Goal: Answer question/provide support

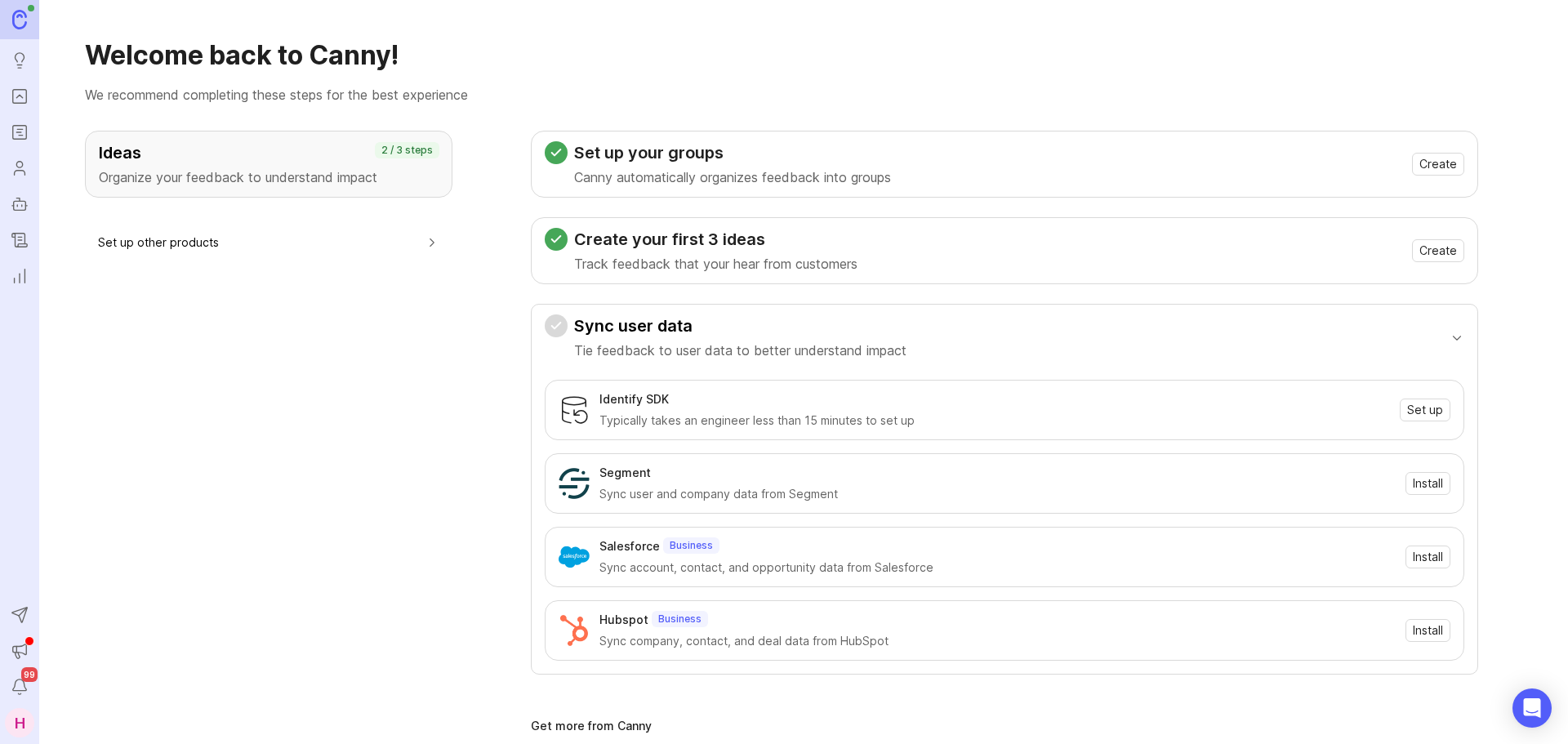
click at [13, 97] on rect "Portal" at bounding box center [20, 97] width 14 height 14
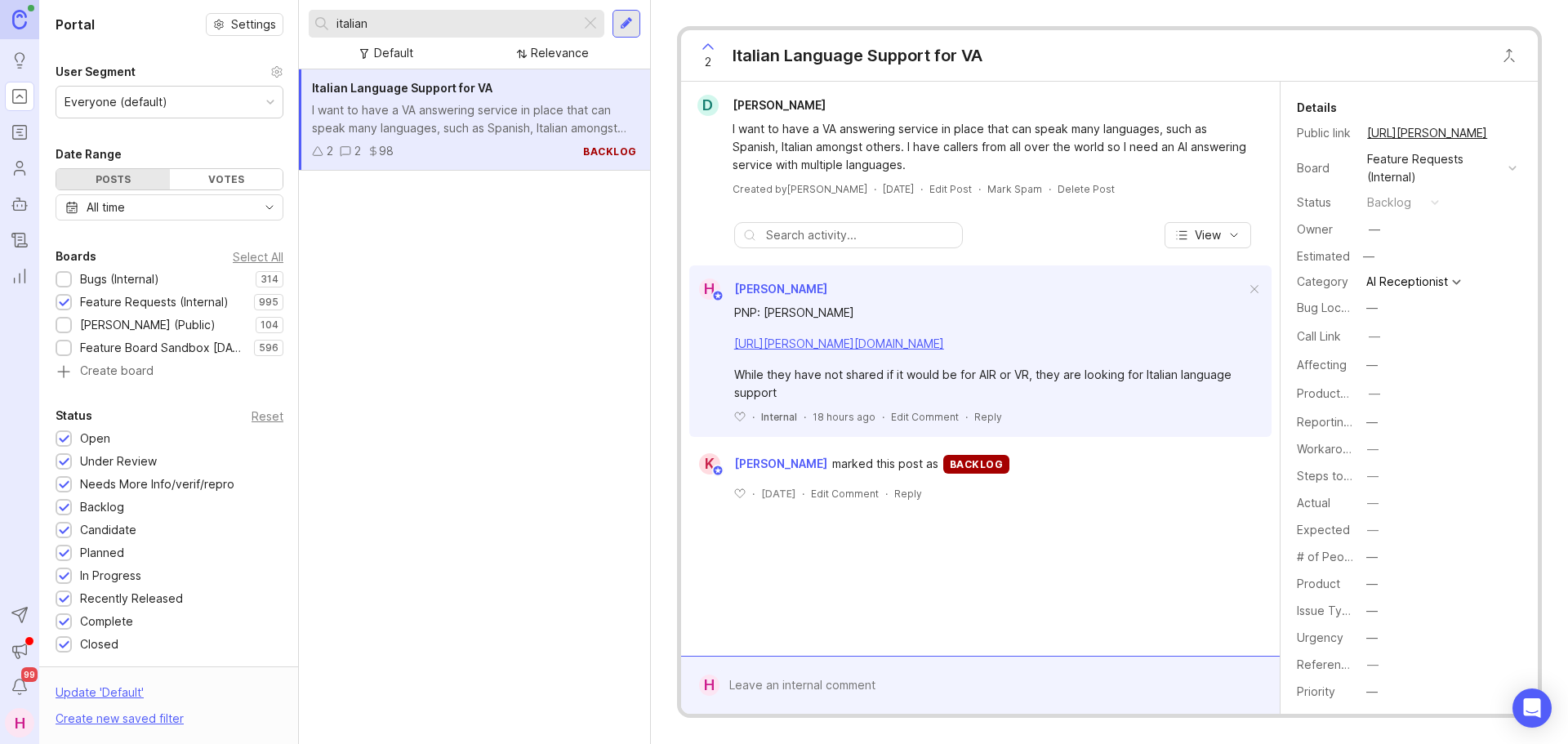
drag, startPoint x: 382, startPoint y: 21, endPoint x: 323, endPoint y: 22, distance: 59.0
click at [323, 22] on div "italian" at bounding box center [444, 23] width 272 height 28
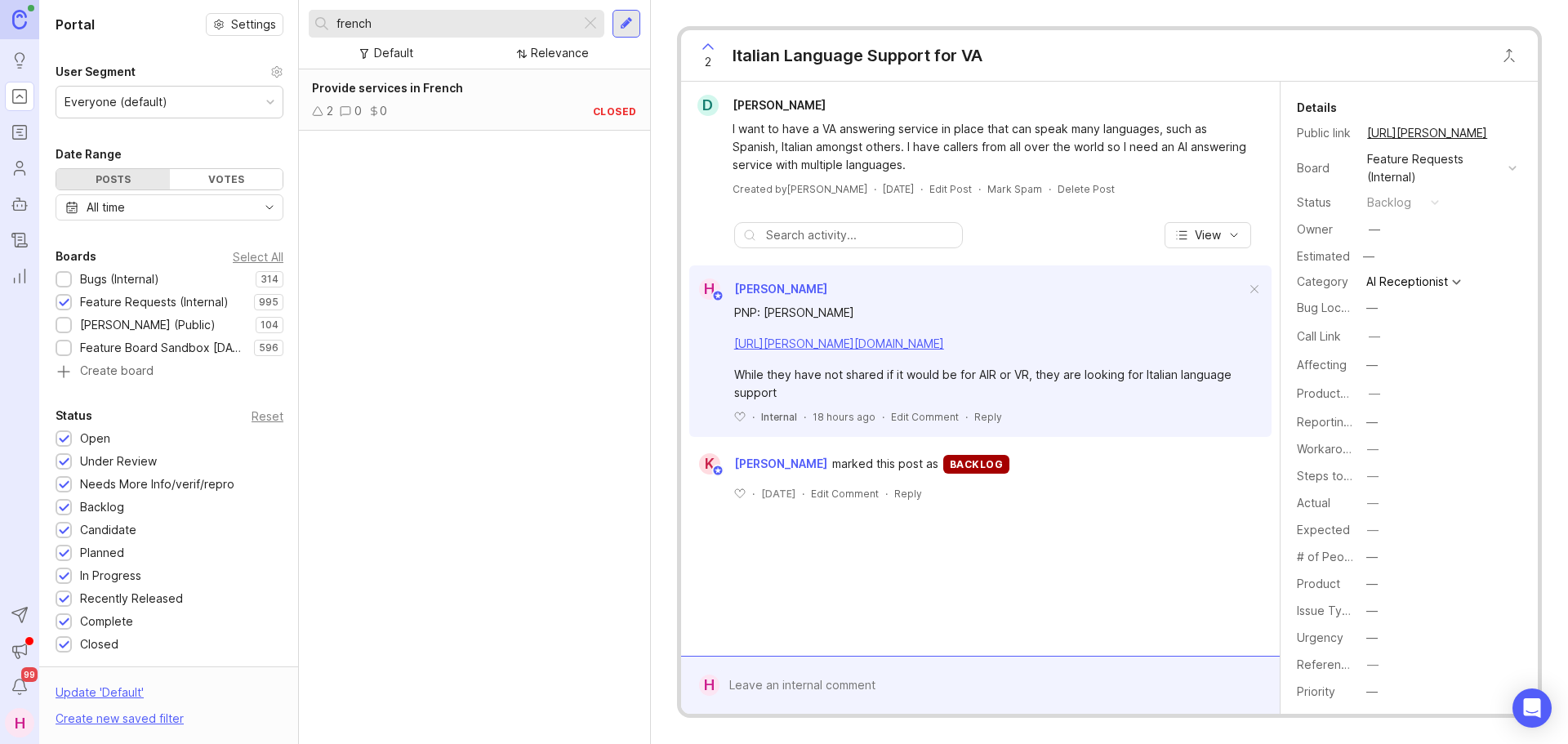
type input "french"
click at [466, 99] on div "Provide services in French 2 0 0 closed" at bounding box center [474, 100] width 351 height 61
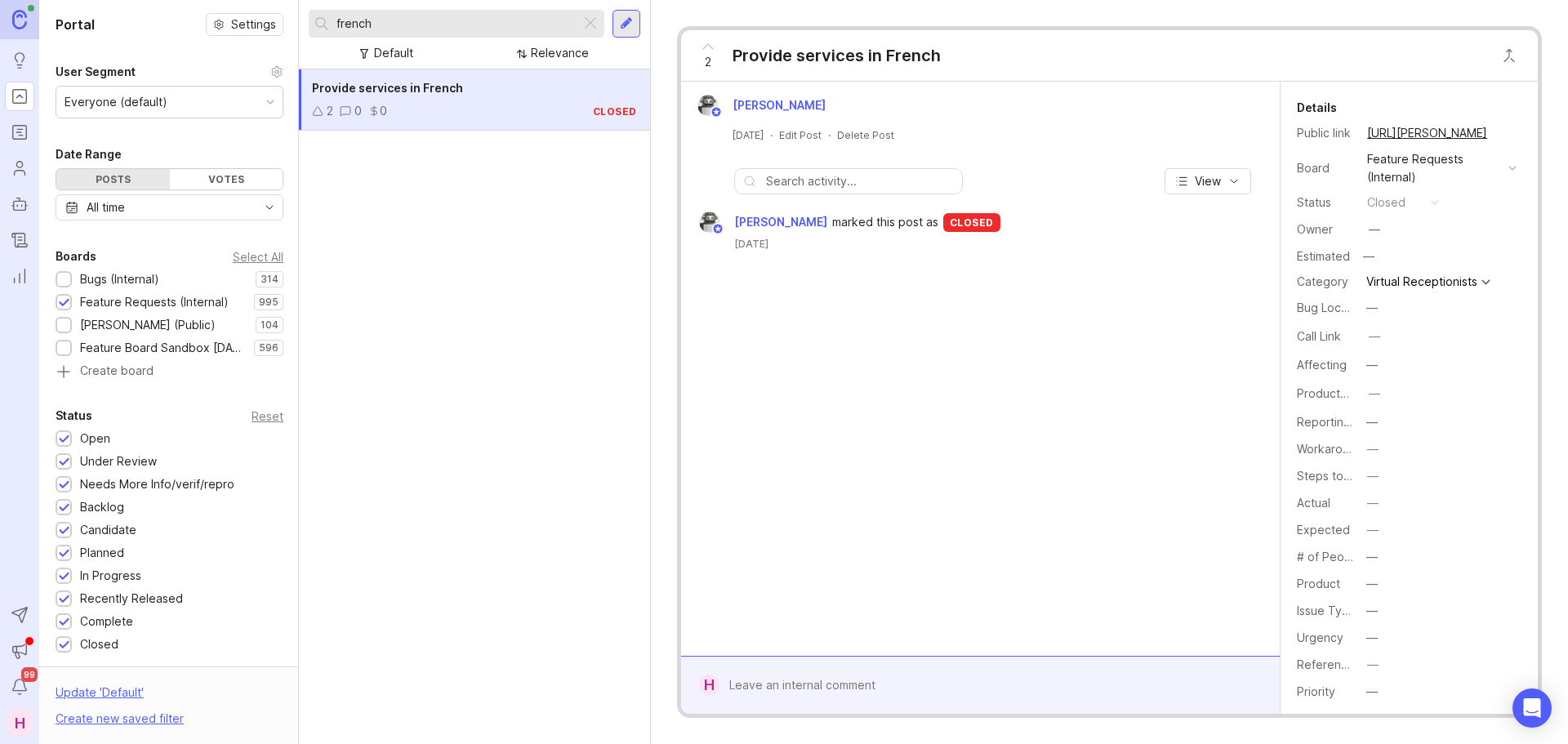
click at [588, 25] on div at bounding box center [590, 24] width 20 height 21
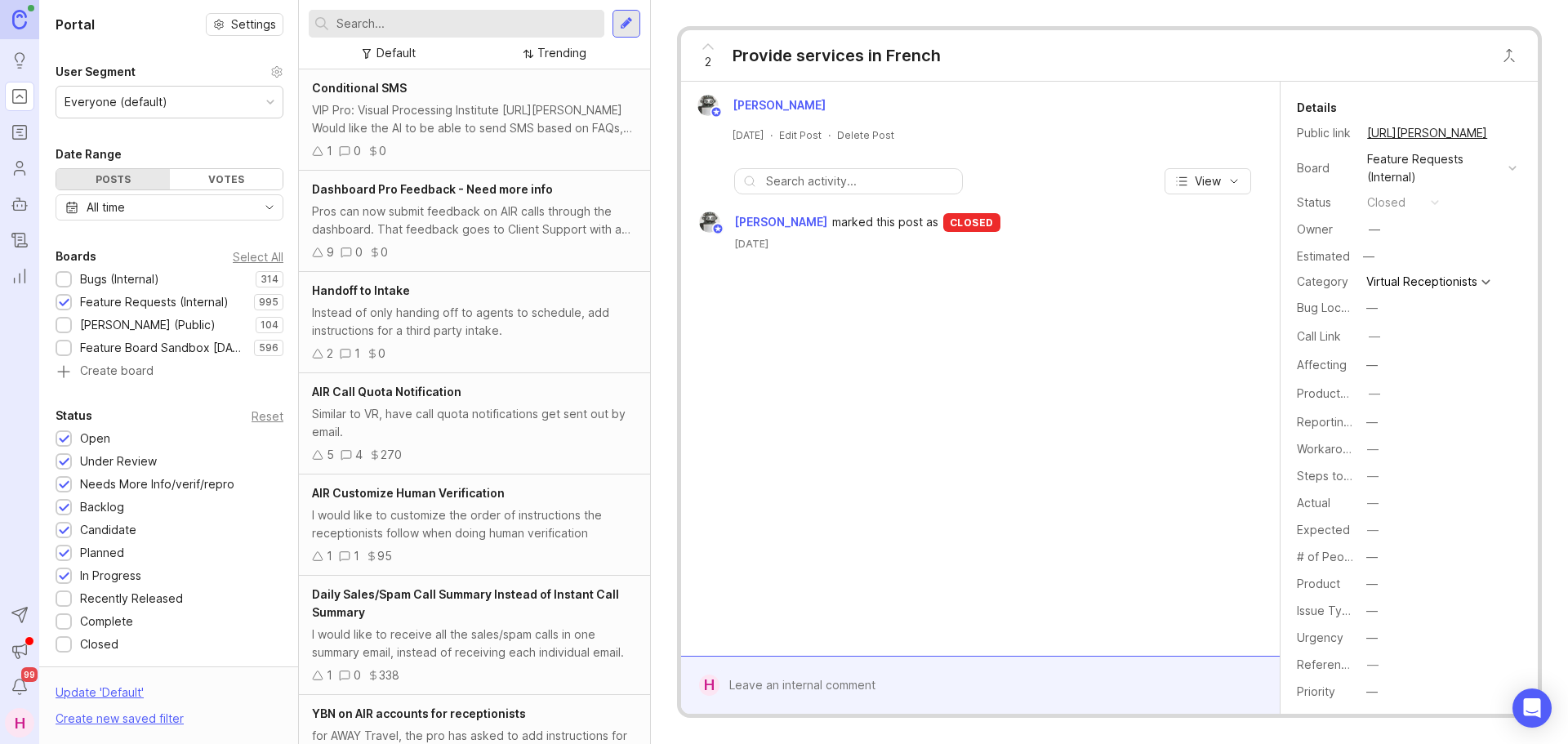
click at [623, 20] on div at bounding box center [626, 23] width 13 height 15
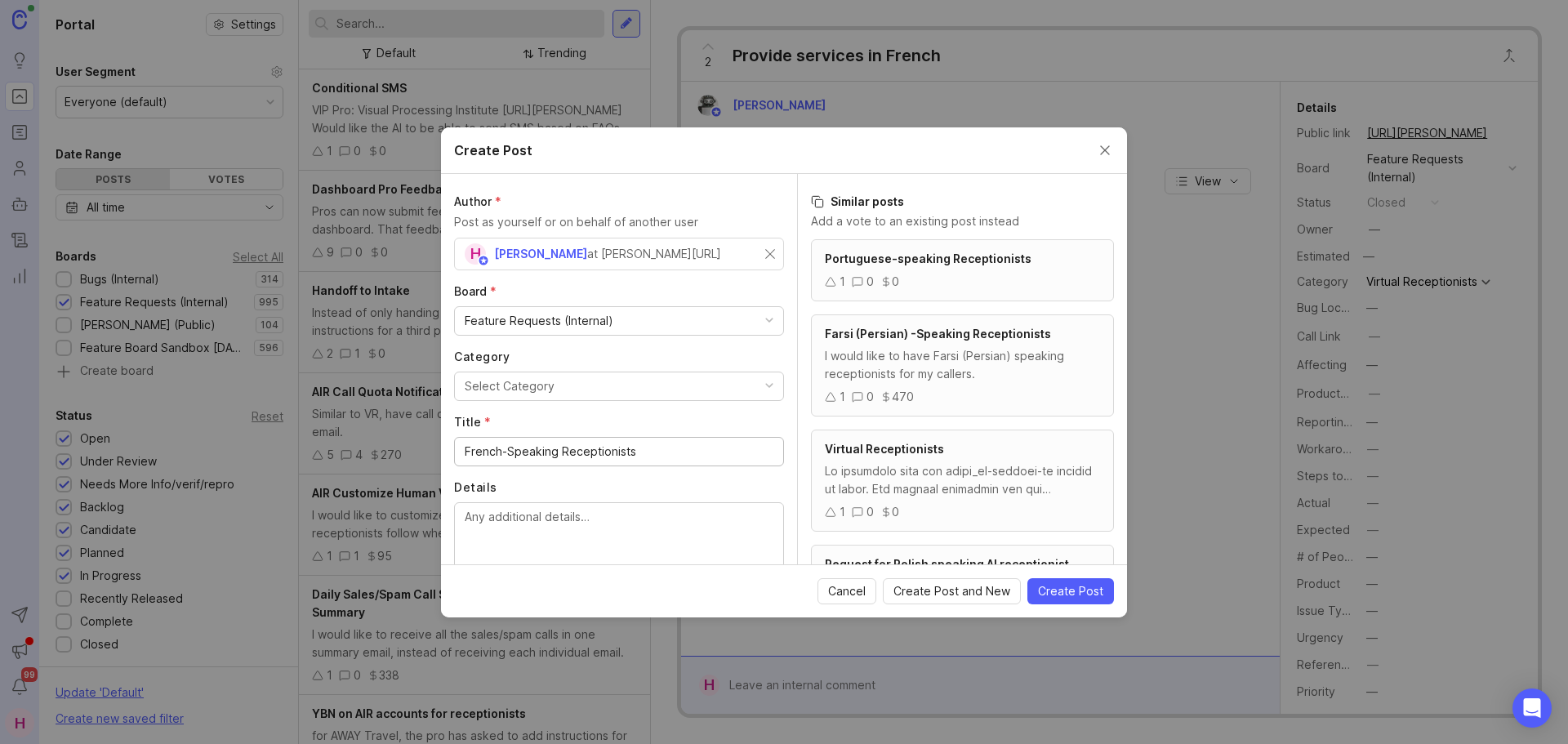
type input "French-Speaking Receptionists"
click at [637, 256] on input "text" at bounding box center [619, 254] width 308 height 18
type input "[PERSON_NAME]"
click at [611, 268] on div at bounding box center [619, 253] width 330 height 33
click at [609, 245] on input "text" at bounding box center [619, 254] width 308 height 18
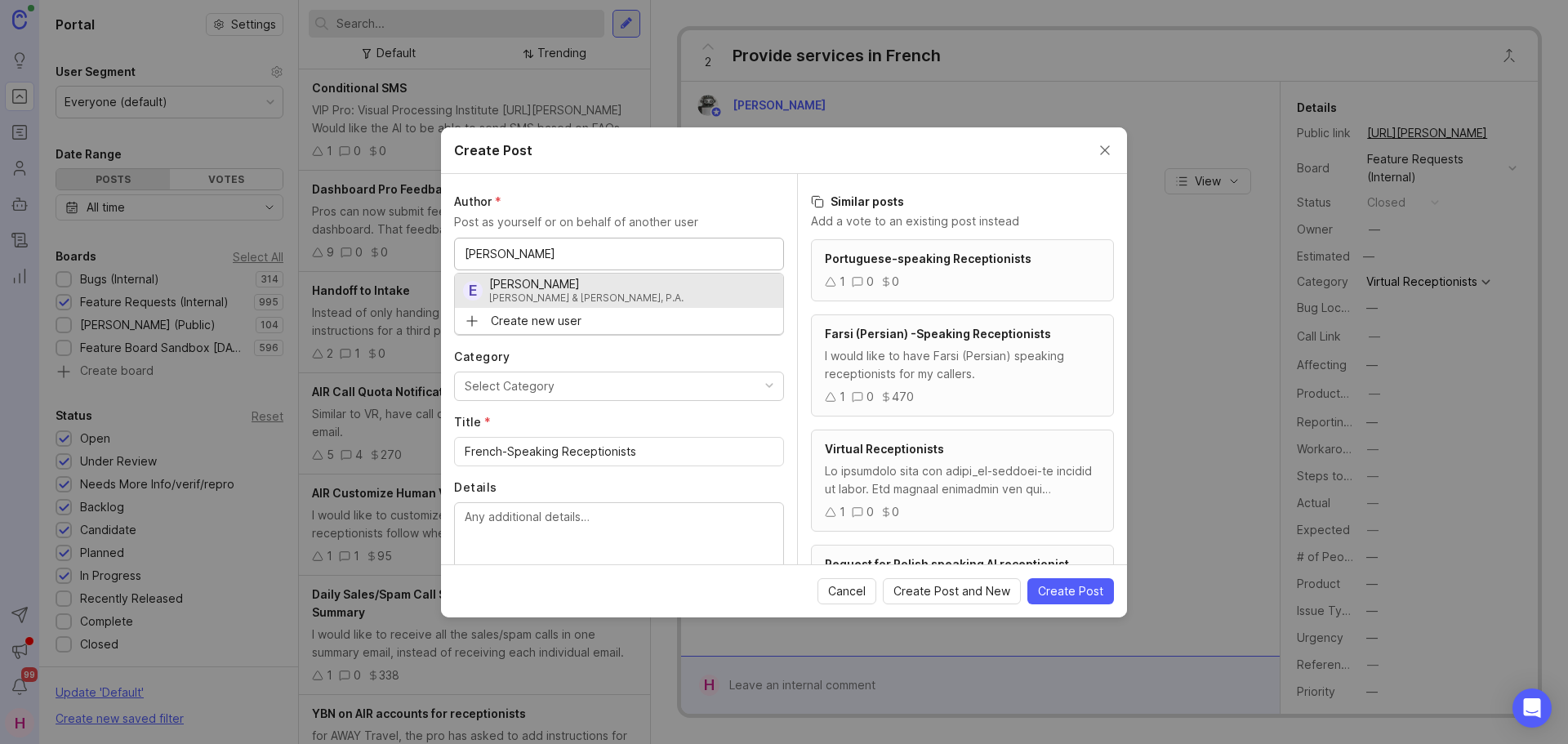
type input "[PERSON_NAME]"
click at [836, 592] on span "Cancel" at bounding box center [846, 591] width 37 height 16
